Goal: Task Accomplishment & Management: Use online tool/utility

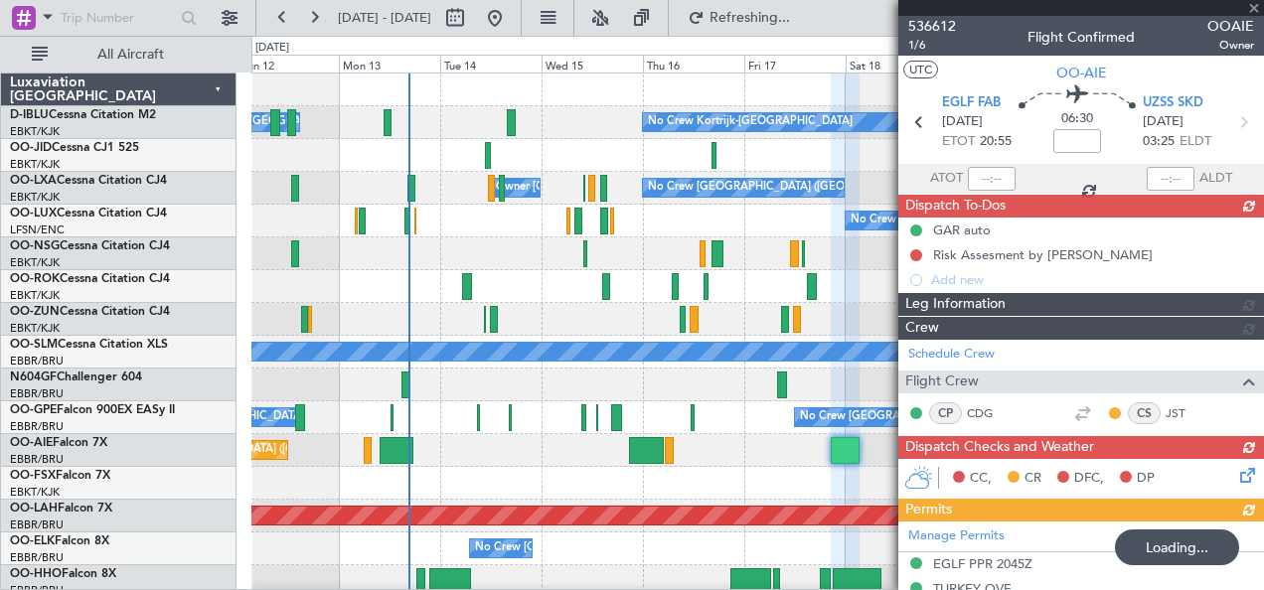
click at [0, 416] on html "[DATE] - [DATE] Refreshing... Quick Links All Aircraft Owner [GEOGRAPHIC_DATA]-…" at bounding box center [632, 295] width 1264 height 590
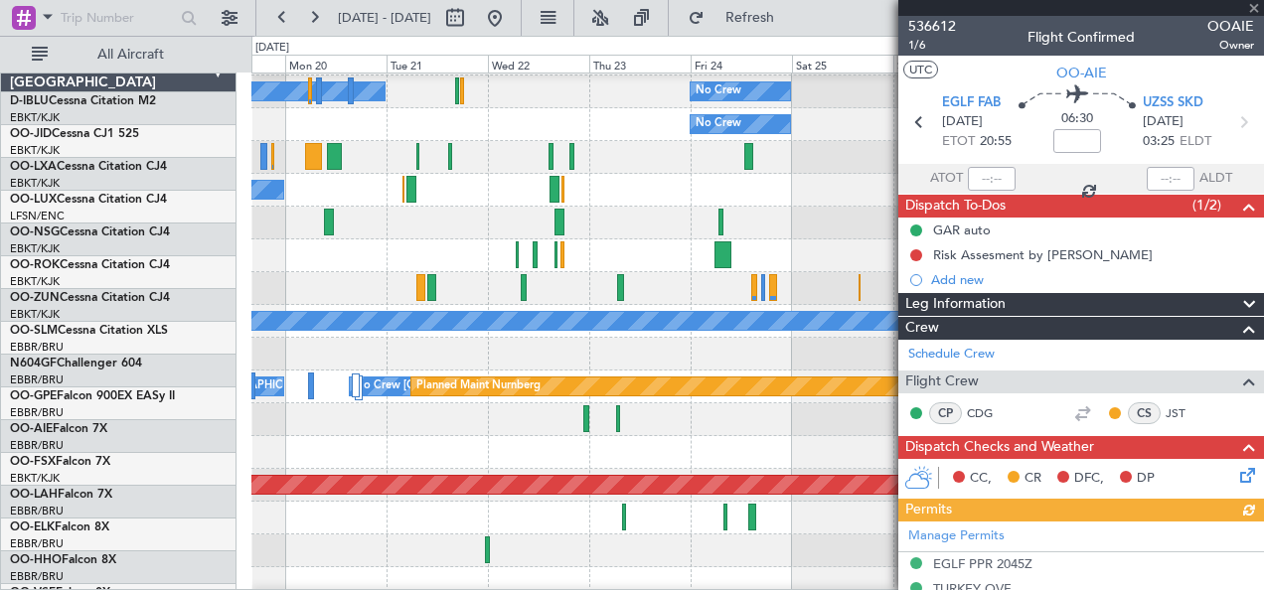
scroll to position [31, 0]
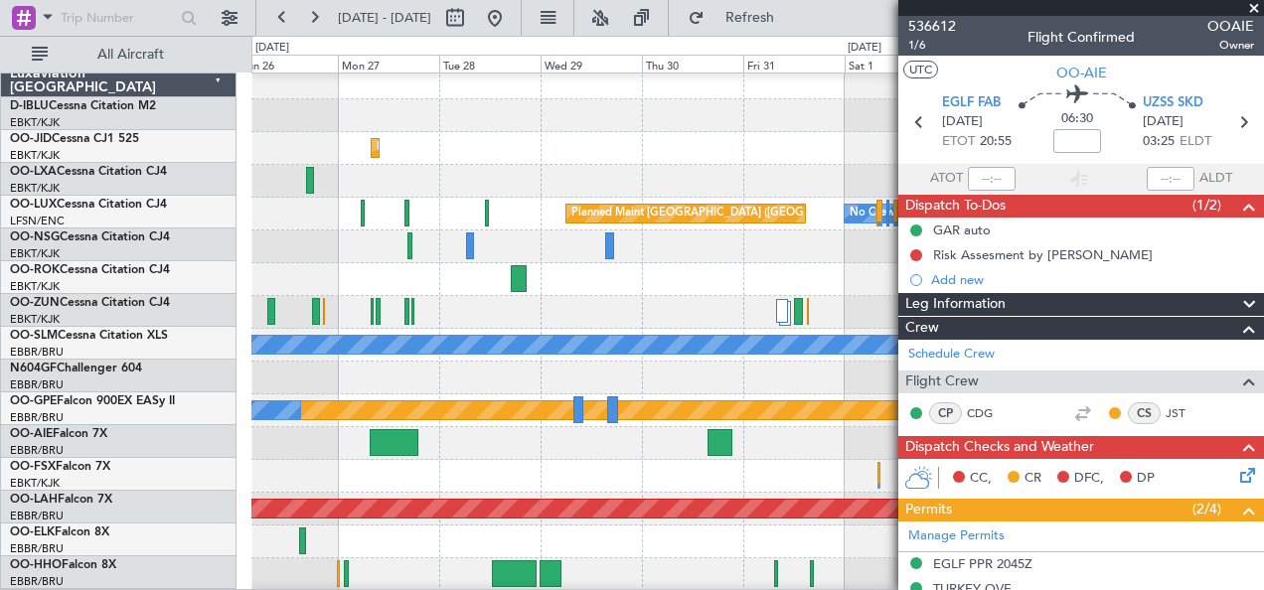
click at [43, 469] on div "No Crew Planned Maint [GEOGRAPHIC_DATA] ([GEOGRAPHIC_DATA]) Planned Maint [GEOG…" at bounding box center [632, 313] width 1264 height 555
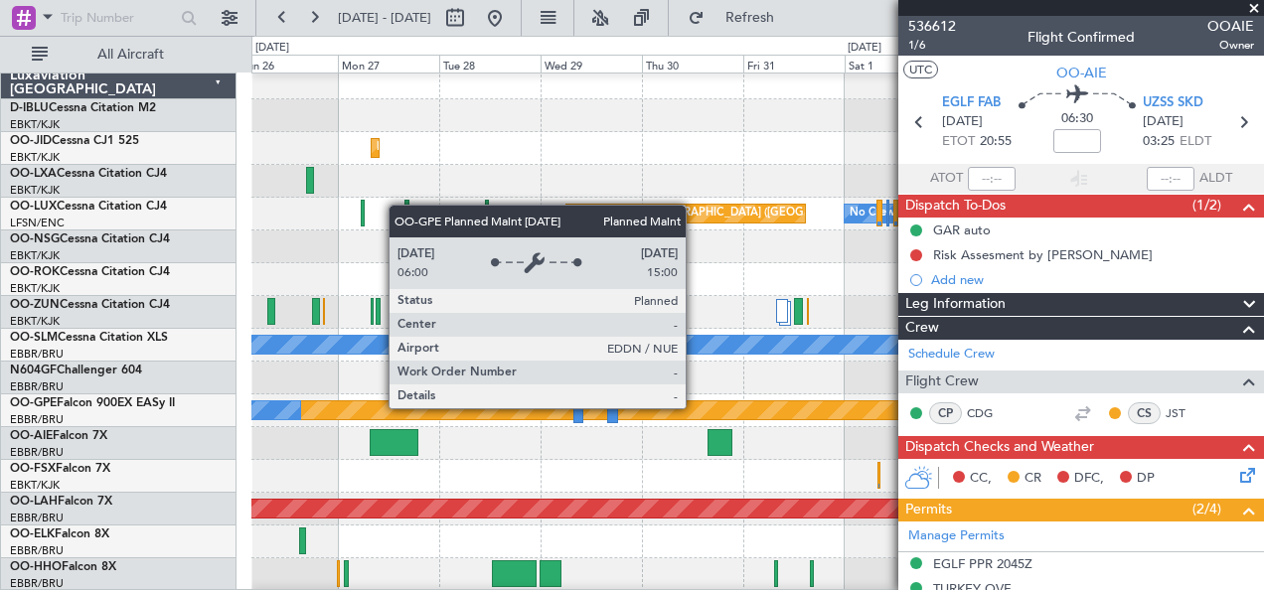
click at [0, 425] on html "[DATE] - [DATE] Refresh Quick Links All Aircraft No Crew Planned Maint [GEOGRAP…" at bounding box center [632, 295] width 1264 height 590
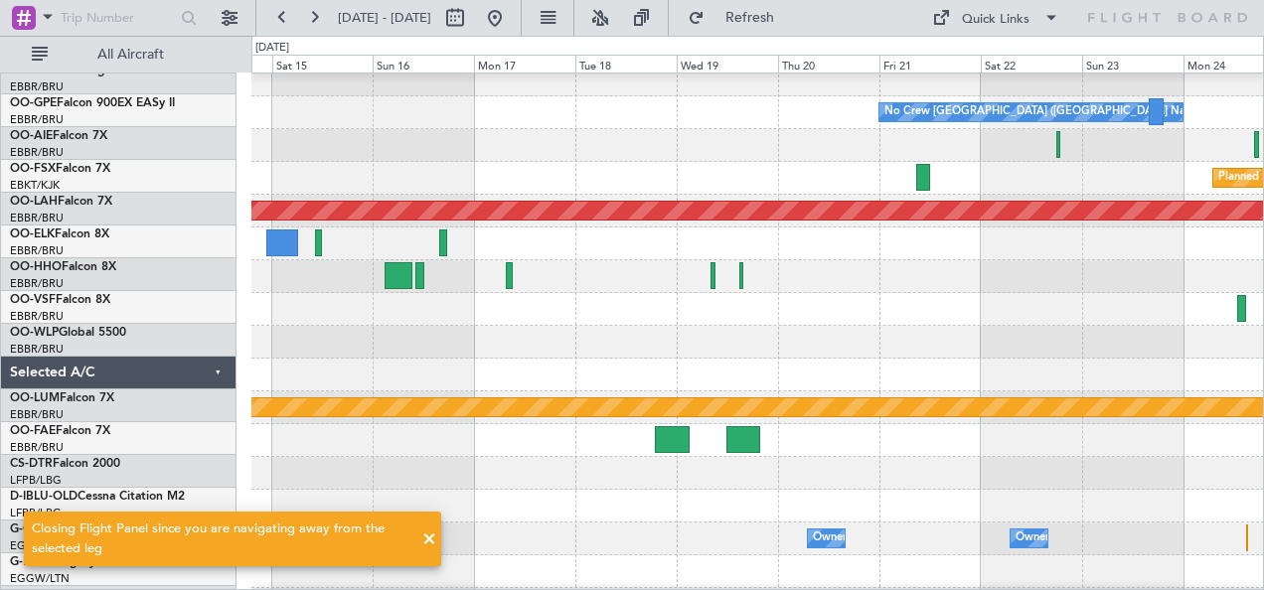
scroll to position [320, 0]
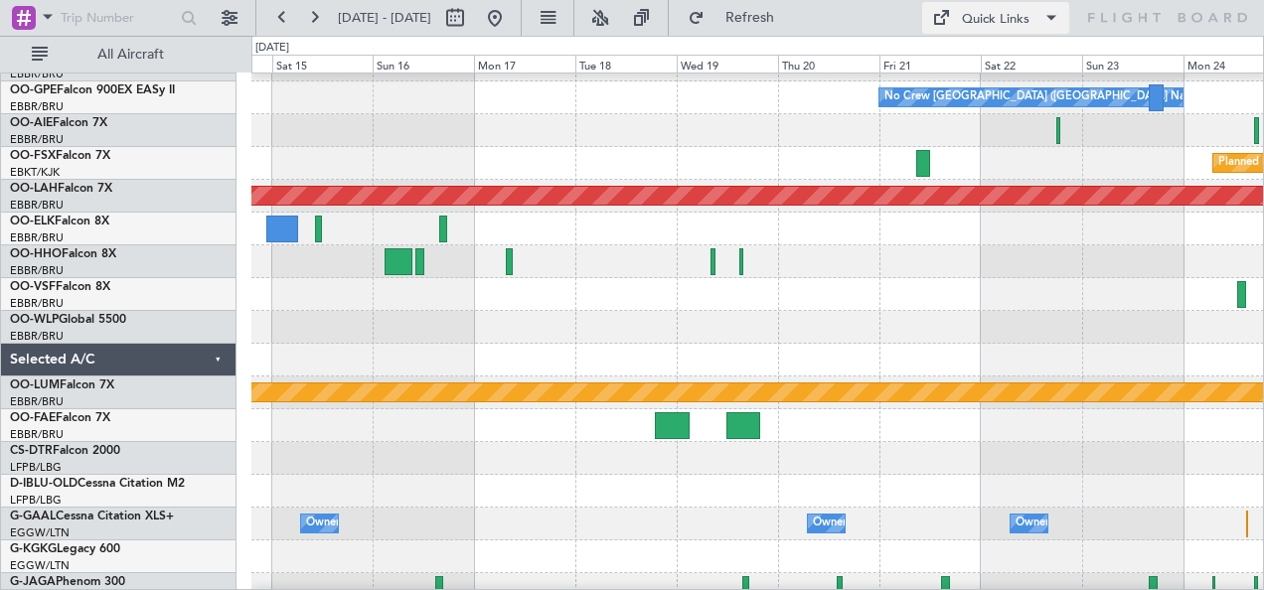
click at [1004, 11] on div "Quick Links" at bounding box center [996, 20] width 68 height 20
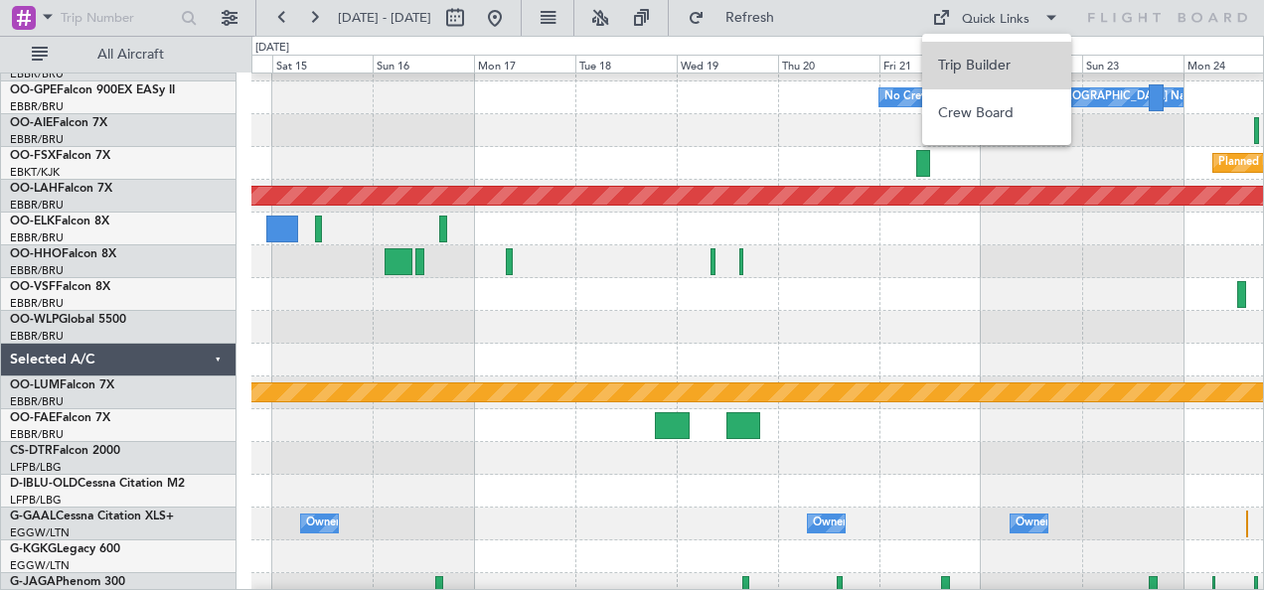
click at [981, 62] on button "Trip Builder" at bounding box center [996, 66] width 149 height 48
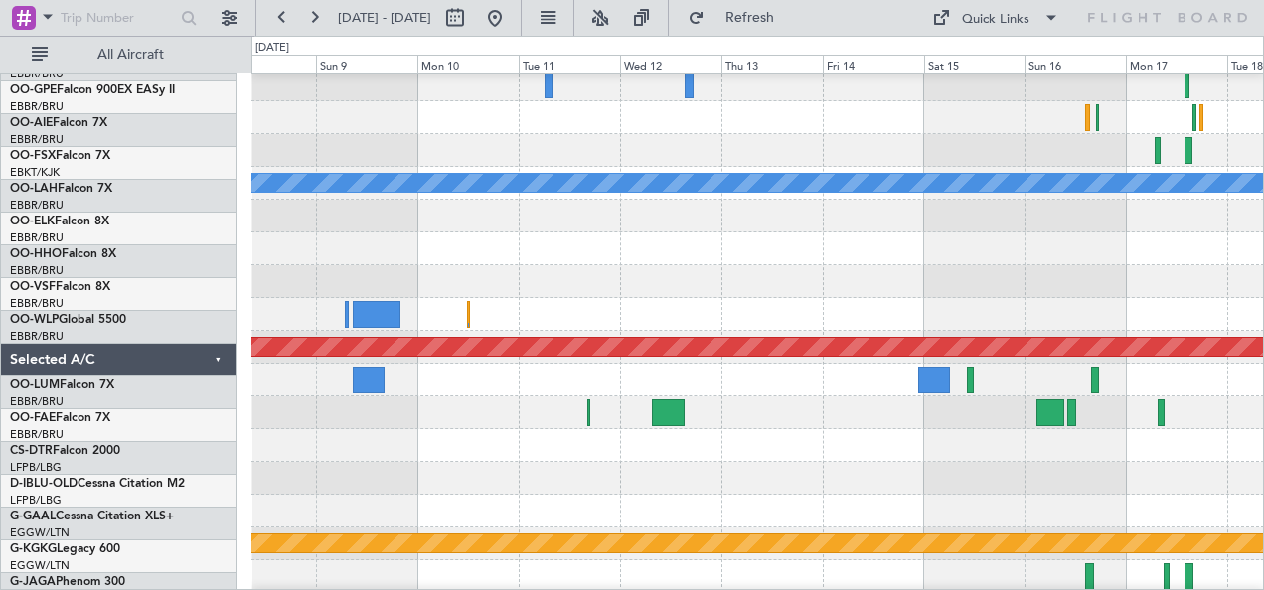
scroll to position [169, 0]
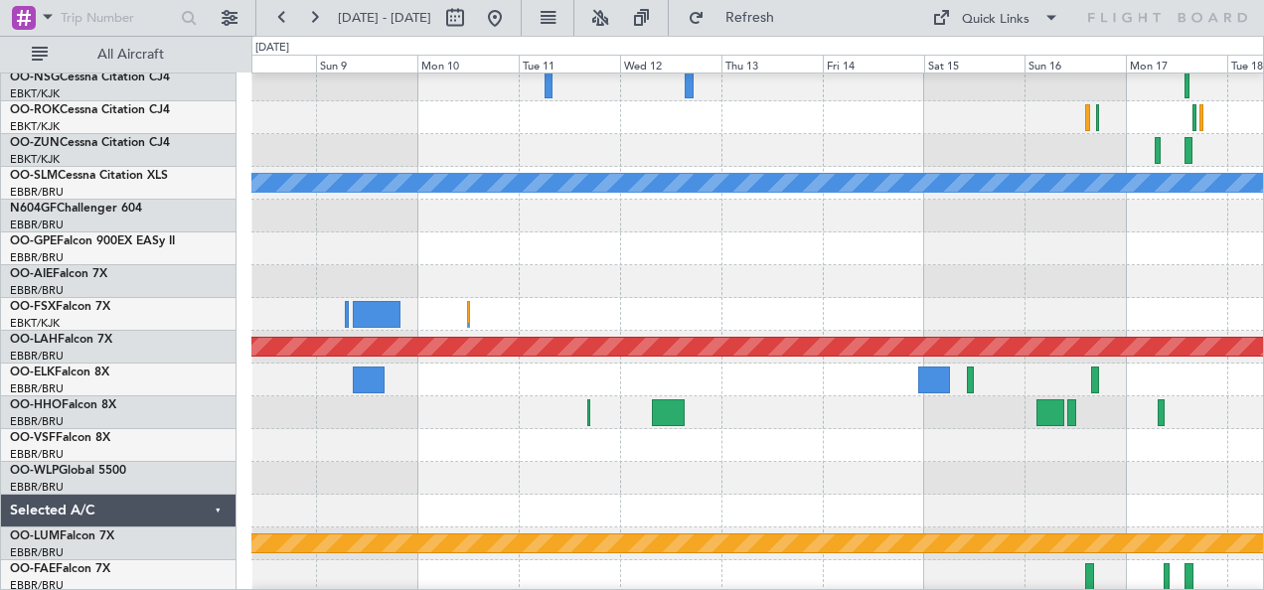
click at [1002, 388] on div at bounding box center [757, 380] width 1013 height 33
click at [511, 24] on button at bounding box center [495, 18] width 32 height 32
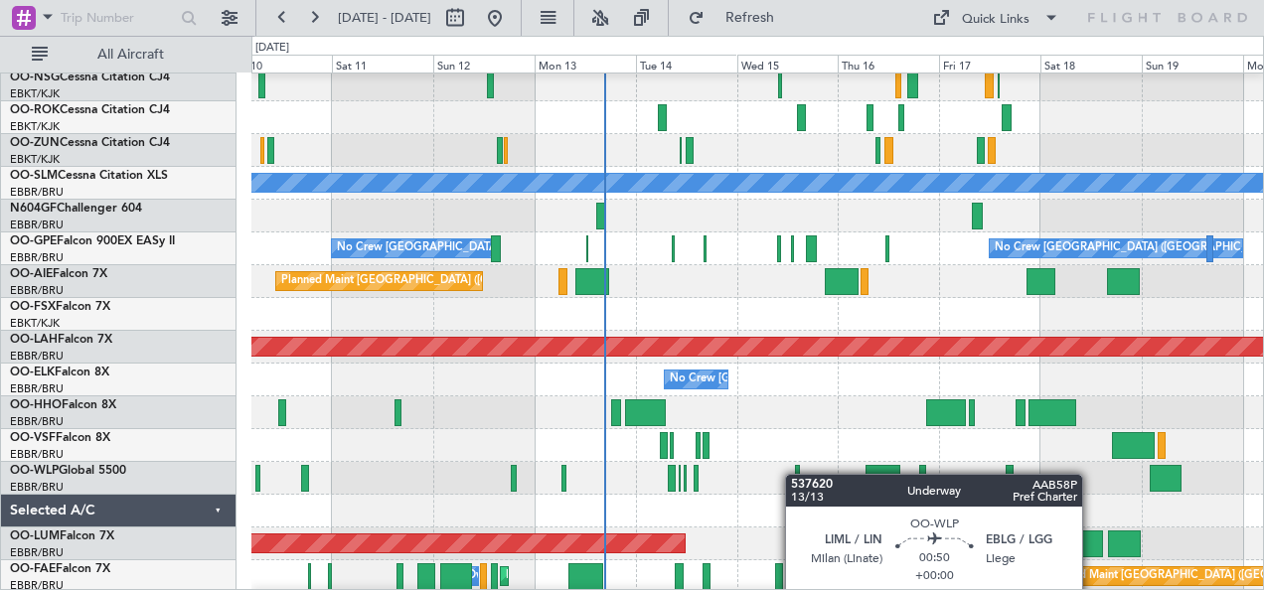
click at [795, 473] on div at bounding box center [797, 478] width 5 height 27
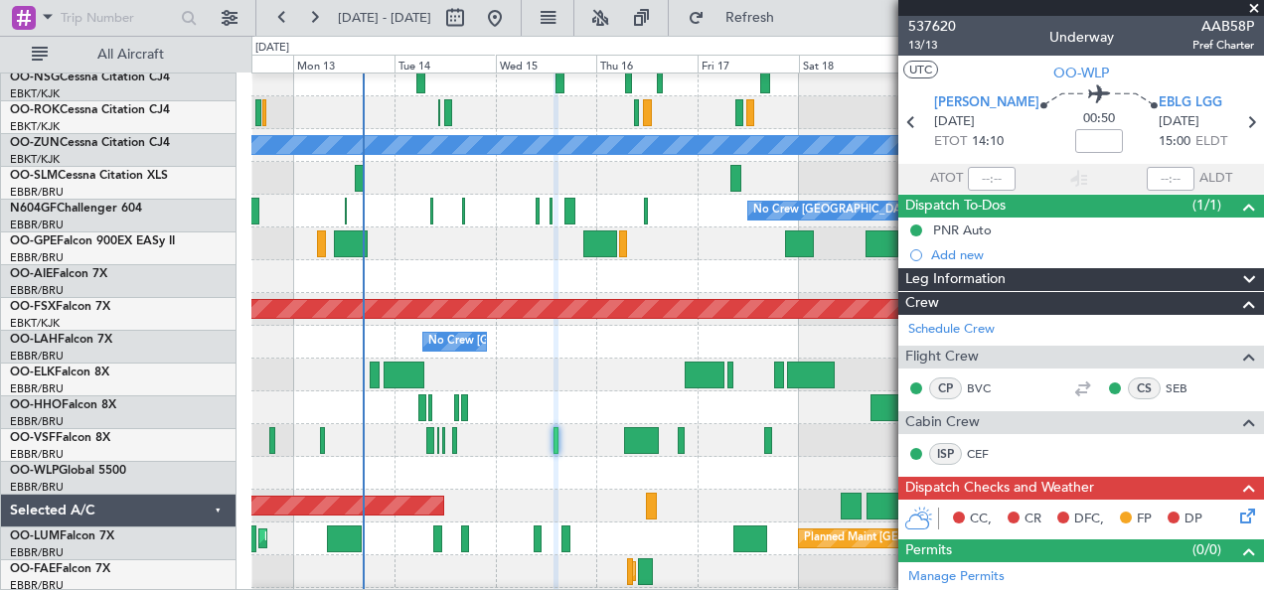
scroll to position [207, 0]
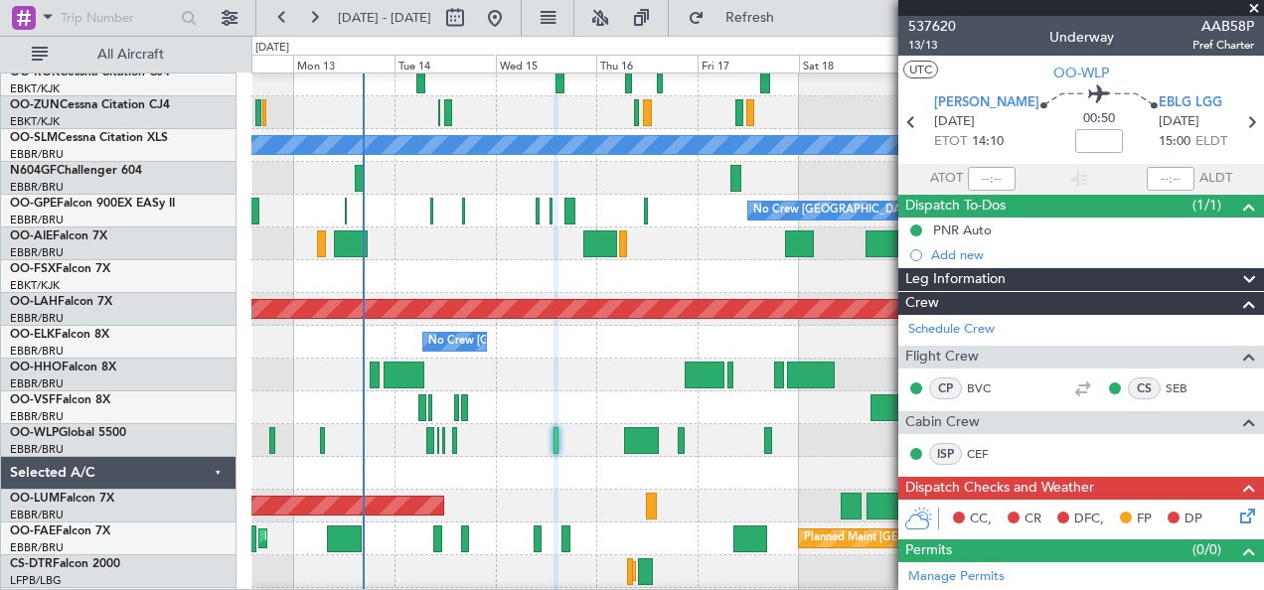
click at [527, 397] on div at bounding box center [757, 408] width 1013 height 33
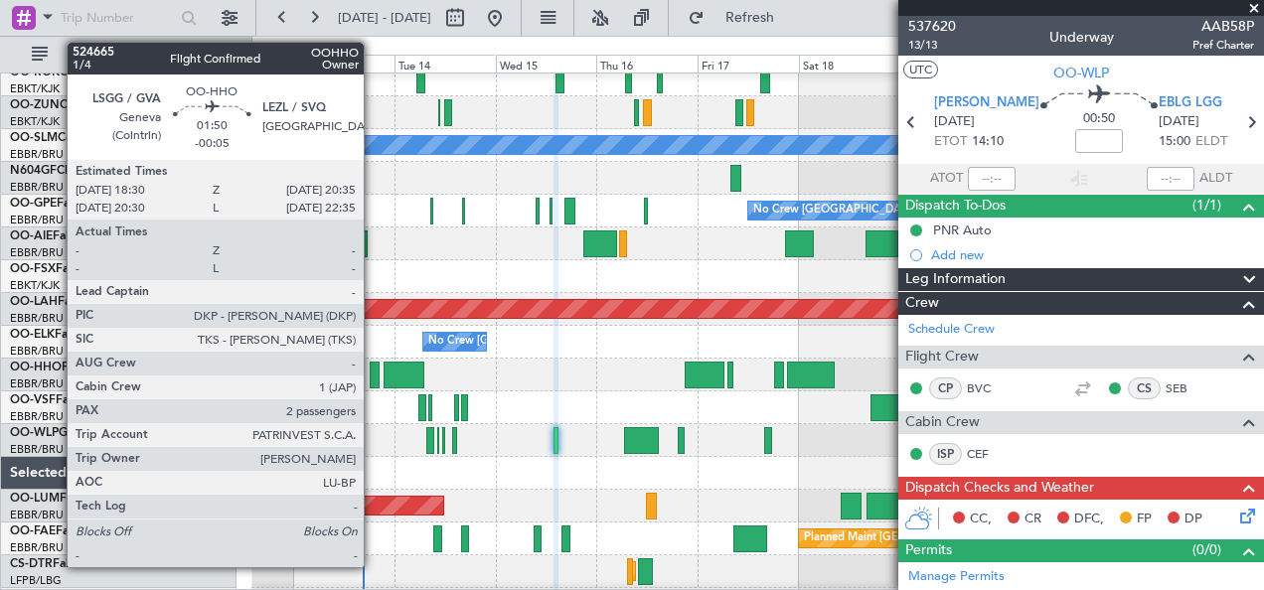
click at [374, 369] on div at bounding box center [374, 375] width 9 height 27
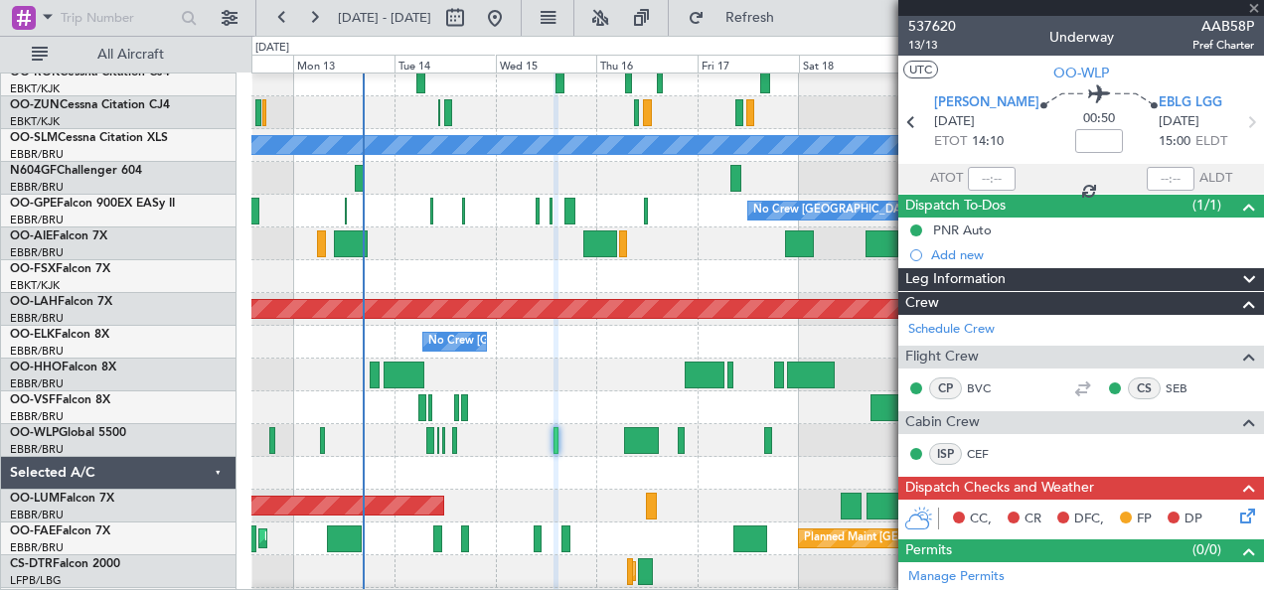
type input "-00:05"
type input "2"
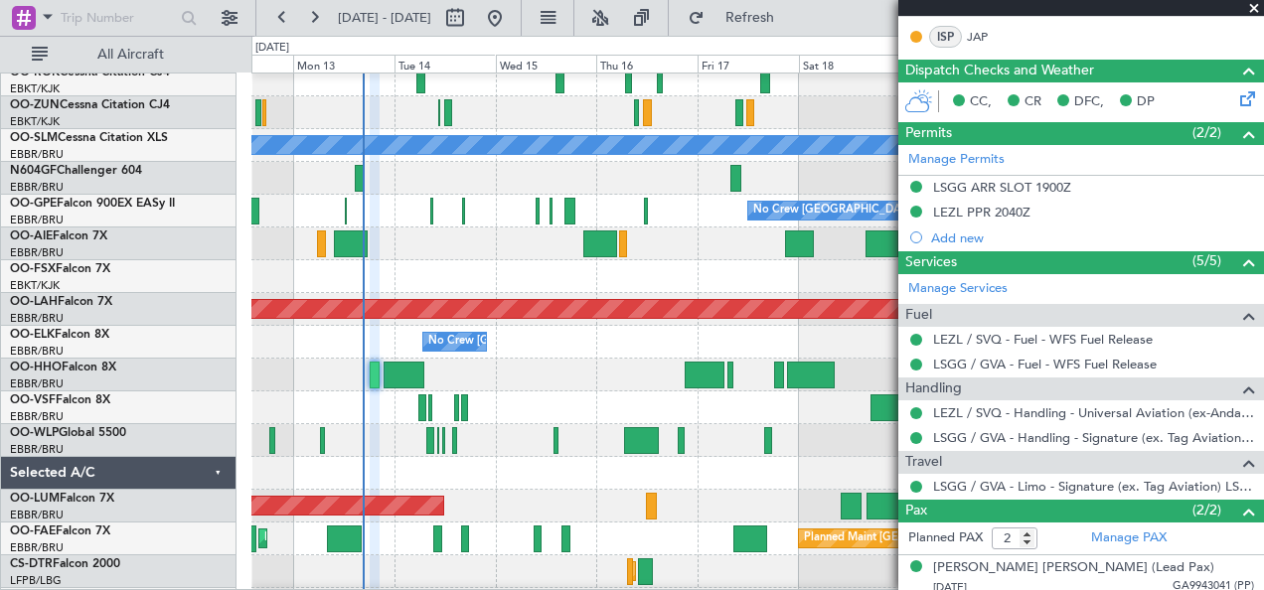
scroll to position [491, 0]
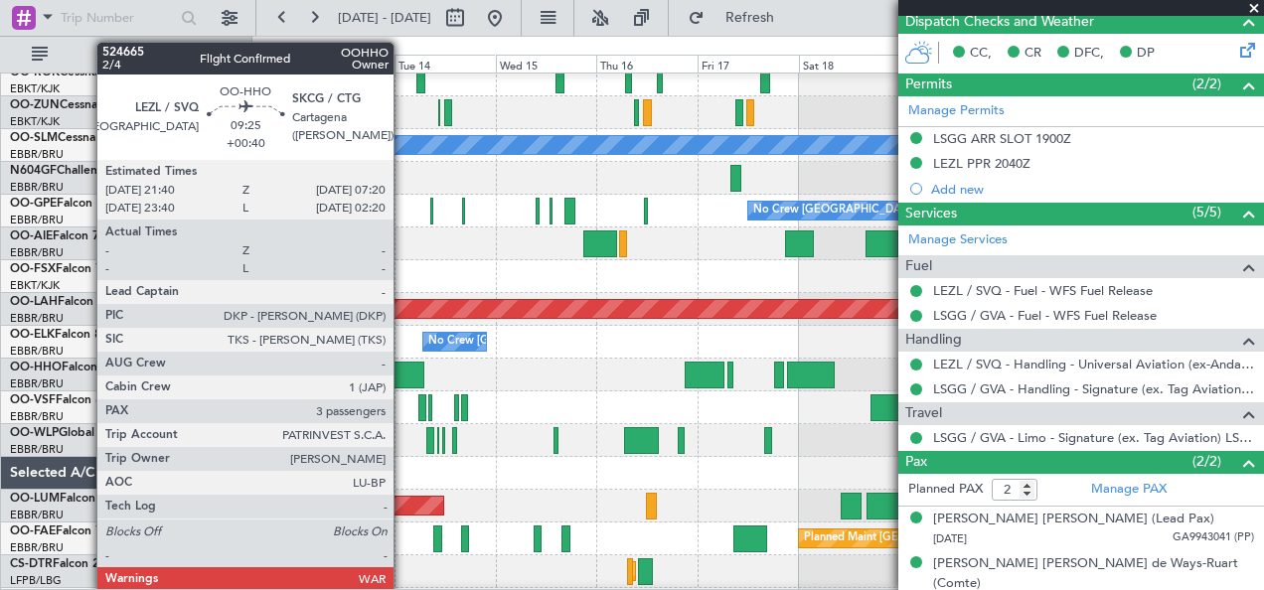
click at [404, 373] on div at bounding box center [405, 375] width 42 height 27
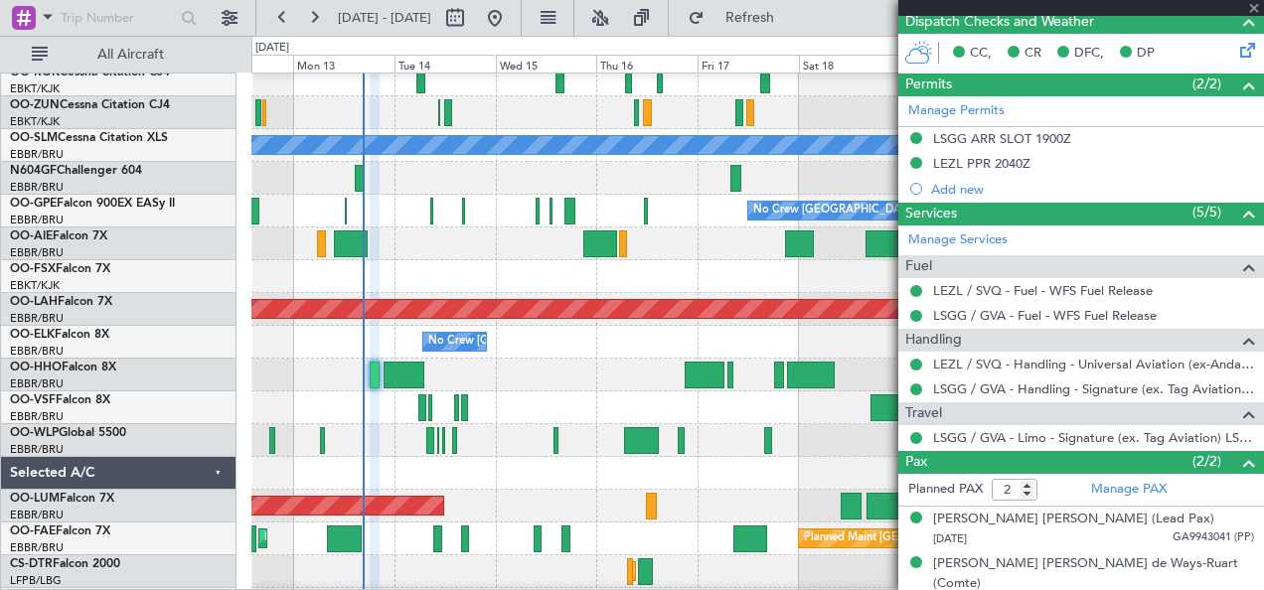
type input "+00:40"
type input "3"
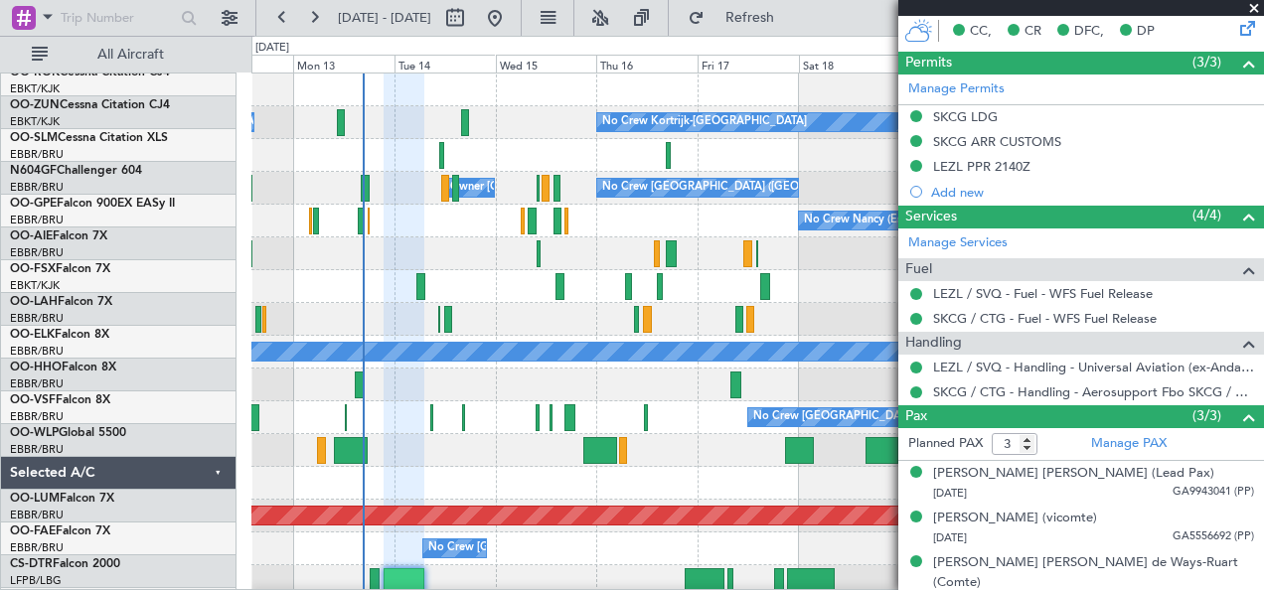
scroll to position [0, 0]
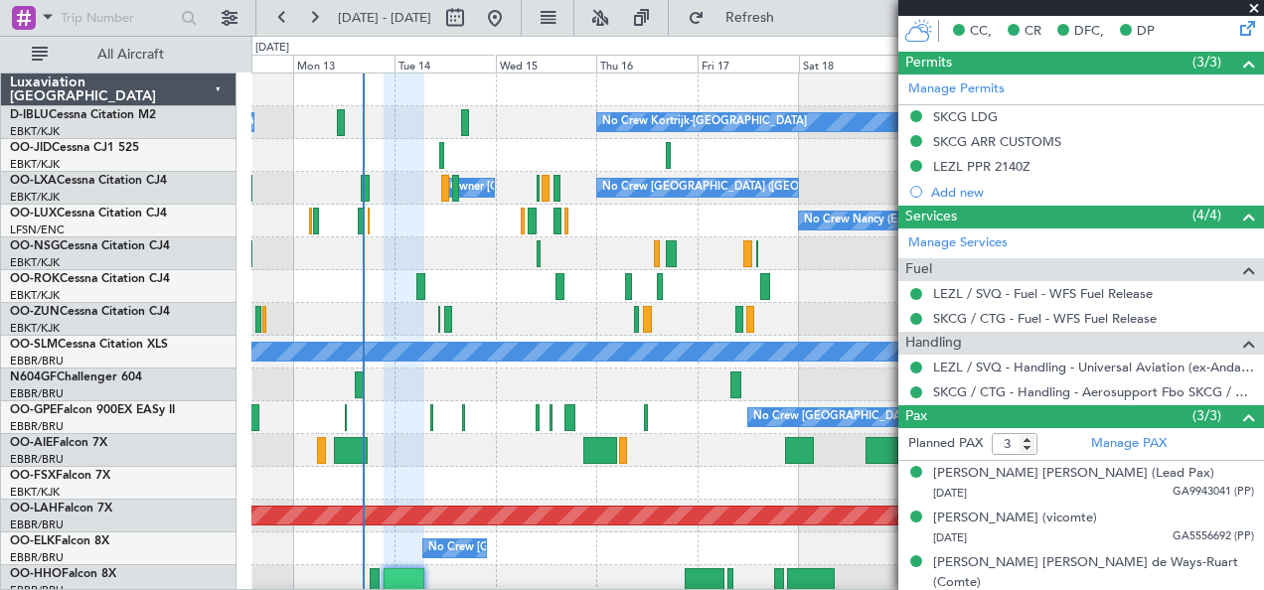
click at [396, 225] on div "No Crew Nancy (Essey)" at bounding box center [757, 221] width 1013 height 33
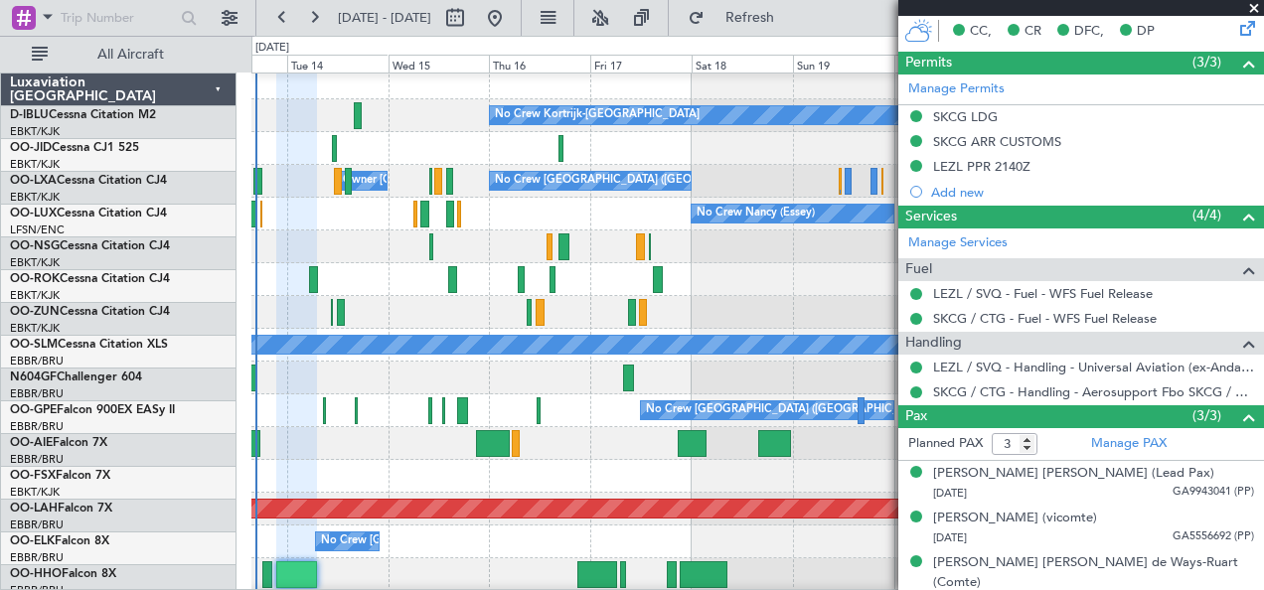
scroll to position [7, 0]
